Goal: Navigation & Orientation: Find specific page/section

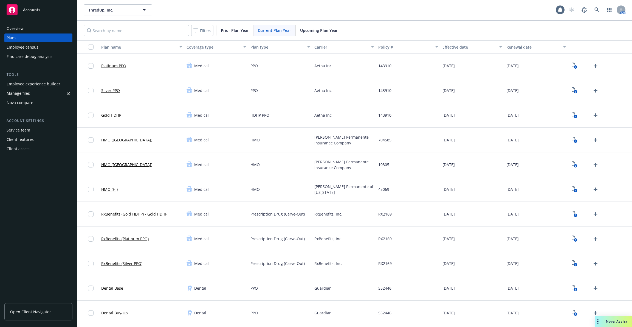
click at [46, 309] on span "Open Client Navigator" at bounding box center [30, 311] width 41 height 6
